Goal: Task Accomplishment & Management: Manage account settings

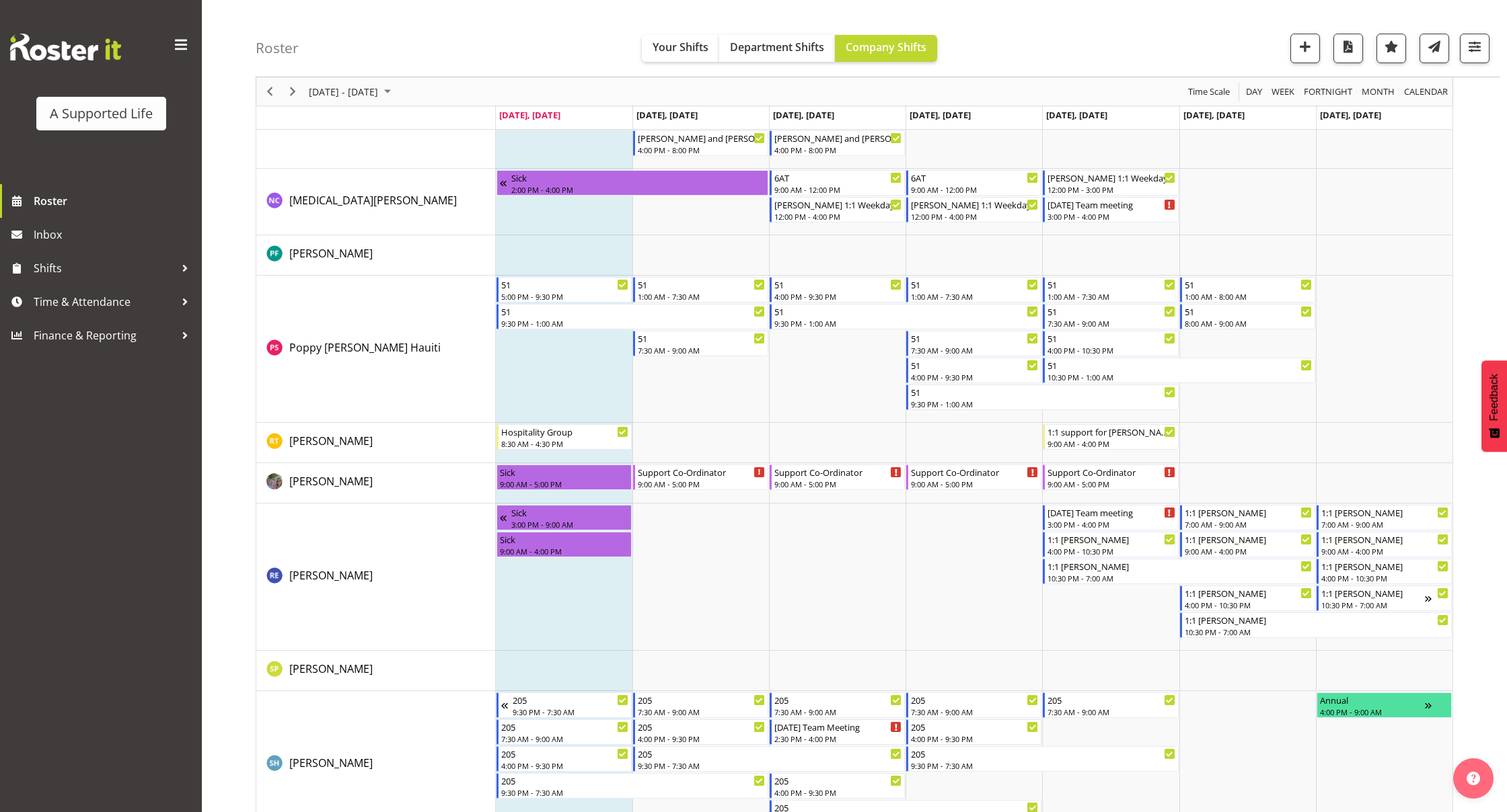
scroll to position [5887, 0]
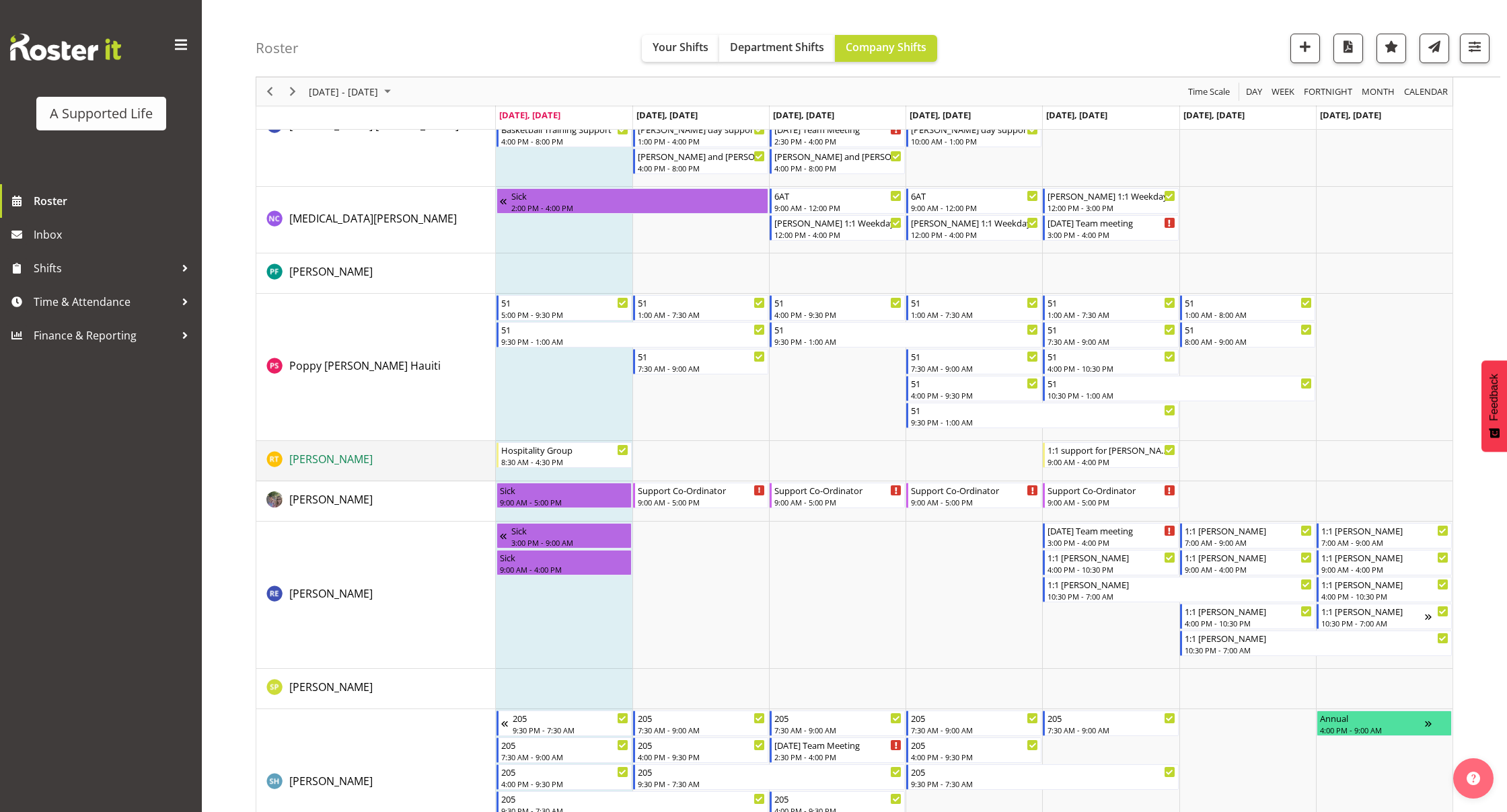
drag, startPoint x: 320, startPoint y: 458, endPoint x: 328, endPoint y: 457, distance: 8.1
click at [326, 457] on span "[PERSON_NAME]" at bounding box center [330, 459] width 83 height 15
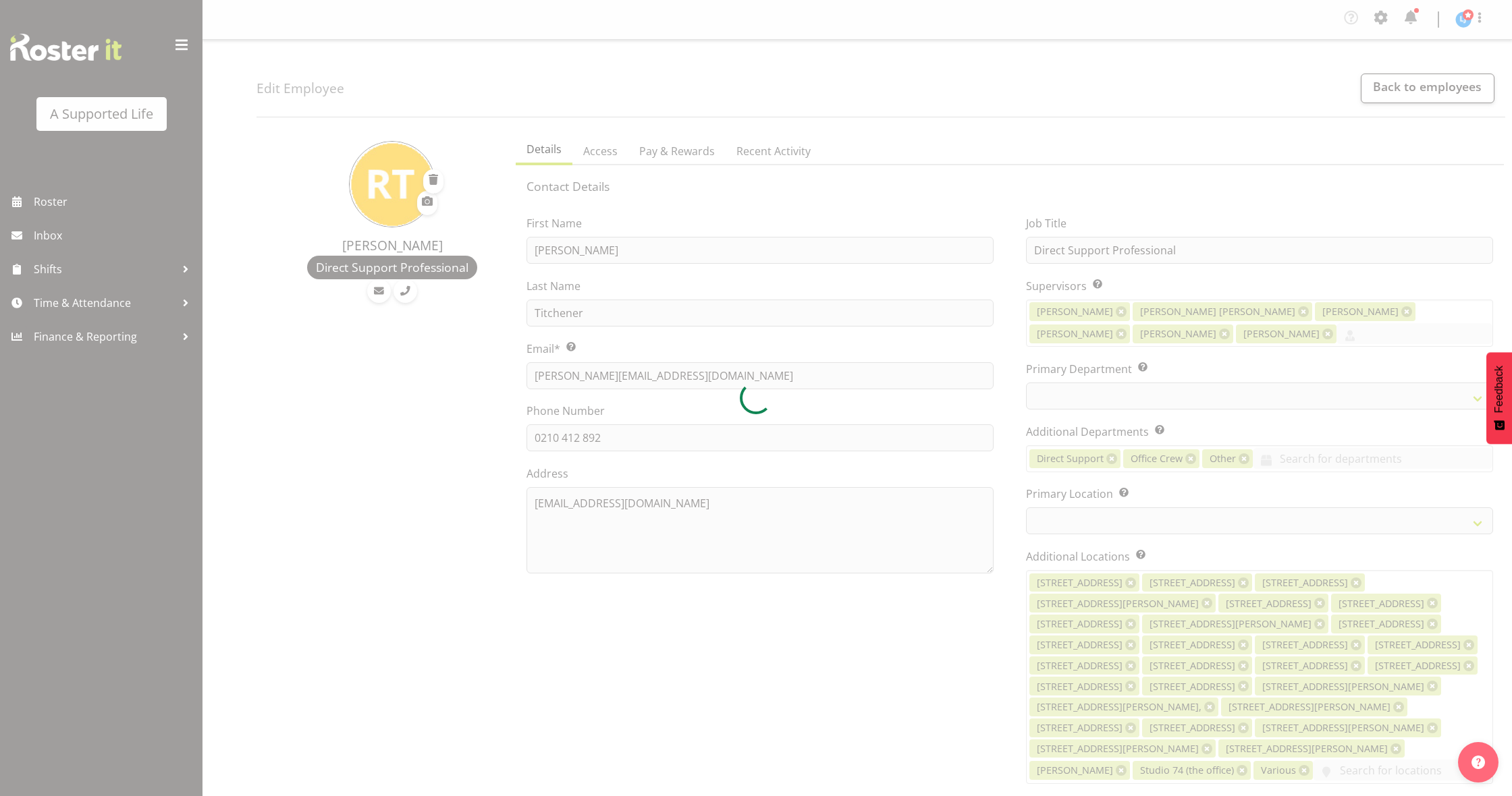
select select "TimelineWeek"
select select
select select "566"
select select "924"
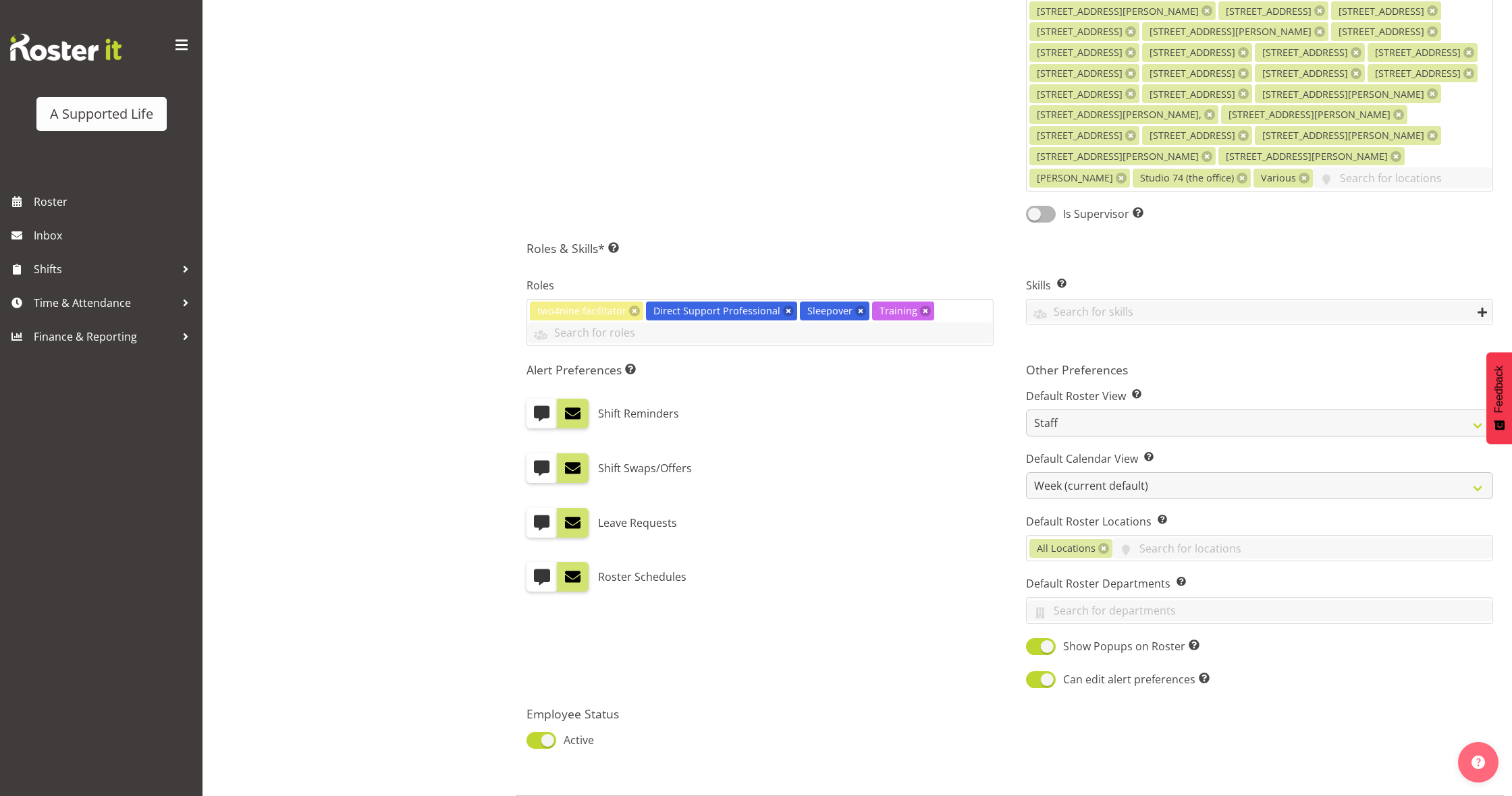
scroll to position [632, 0]
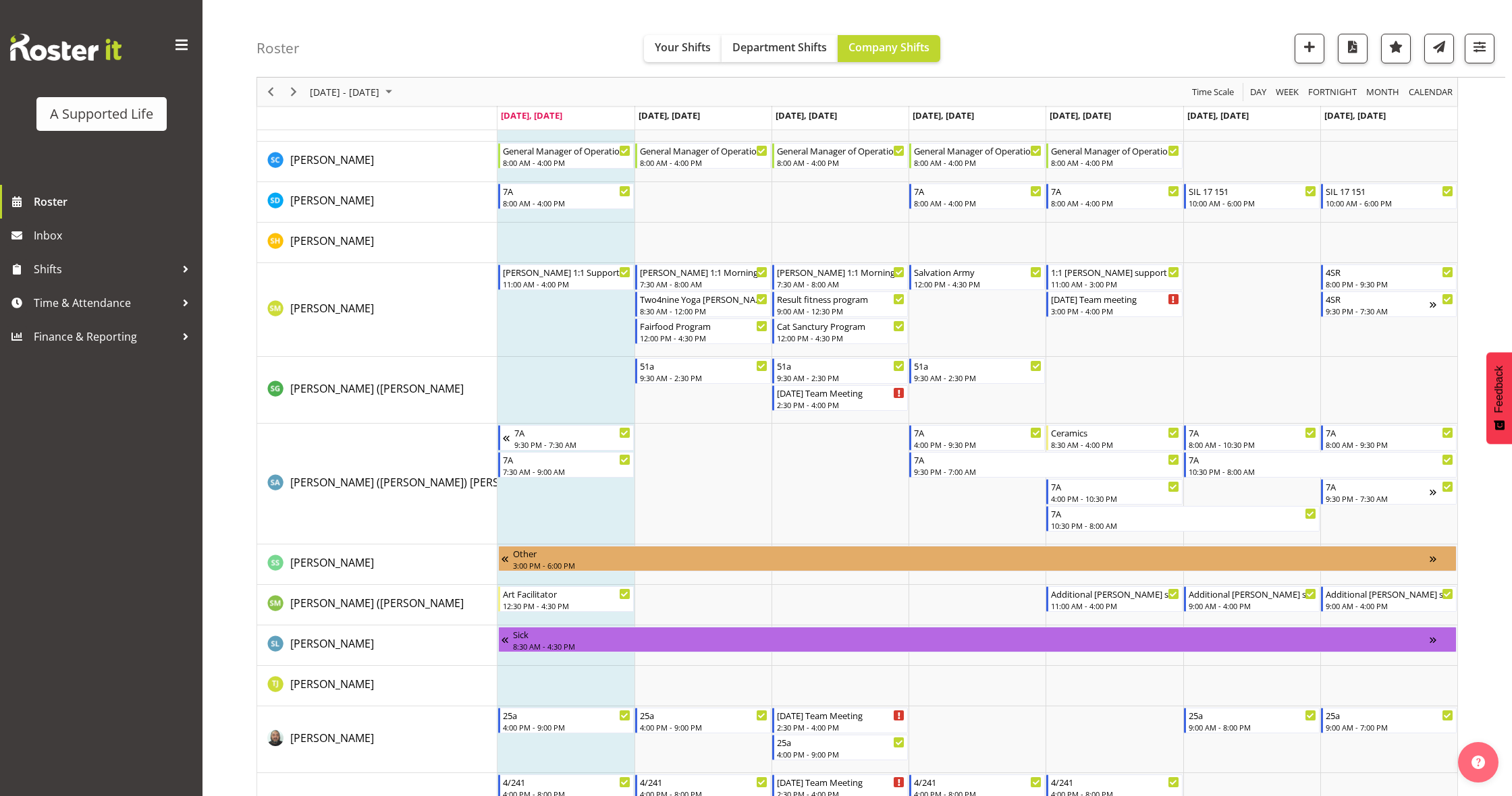
scroll to position [6948, 0]
